Goal: Task Accomplishment & Management: Use online tool/utility

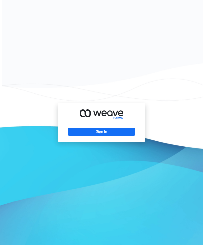
click at [97, 136] on button "Sign In" at bounding box center [101, 132] width 67 height 8
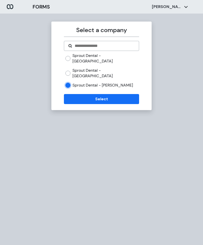
click at [108, 94] on button "Select" at bounding box center [101, 99] width 75 height 10
